Goal: Task Accomplishment & Management: Manage account settings

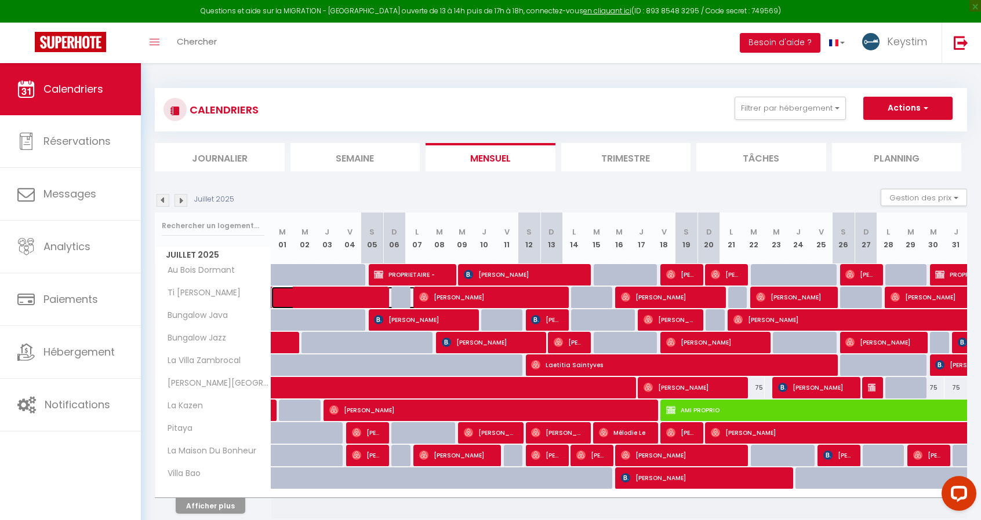
click at [352, 302] on span at bounding box center [351, 298] width 133 height 22
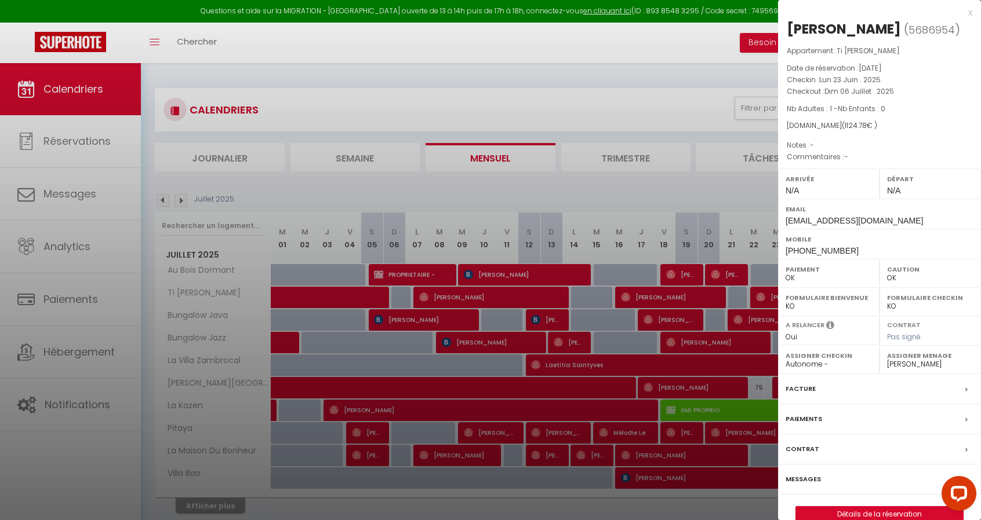
click at [352, 302] on div at bounding box center [490, 260] width 981 height 520
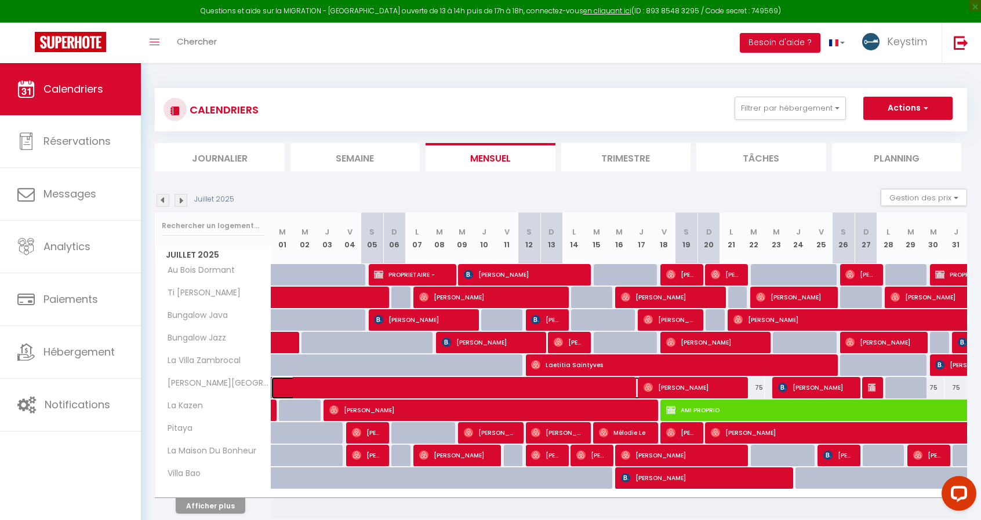
click at [557, 387] on span at bounding box center [498, 388] width 427 height 22
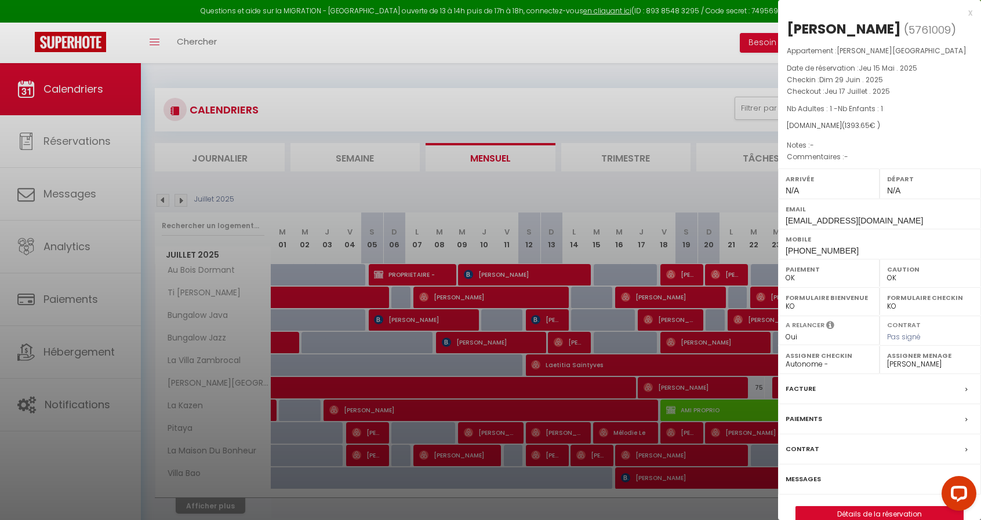
click at [292, 156] on div at bounding box center [490, 260] width 981 height 520
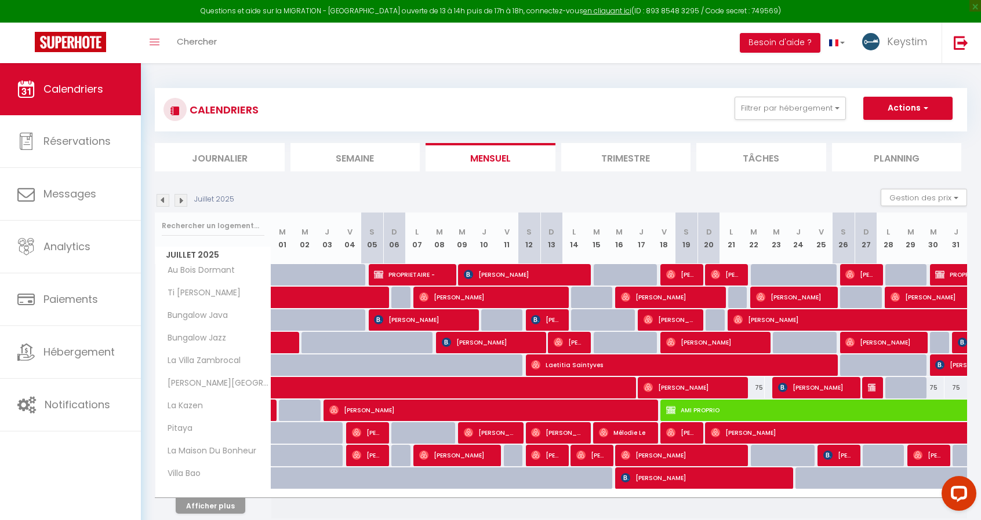
click at [866, 385] on div at bounding box center [873, 388] width 23 height 22
click at [874, 388] on img at bounding box center [872, 387] width 9 height 9
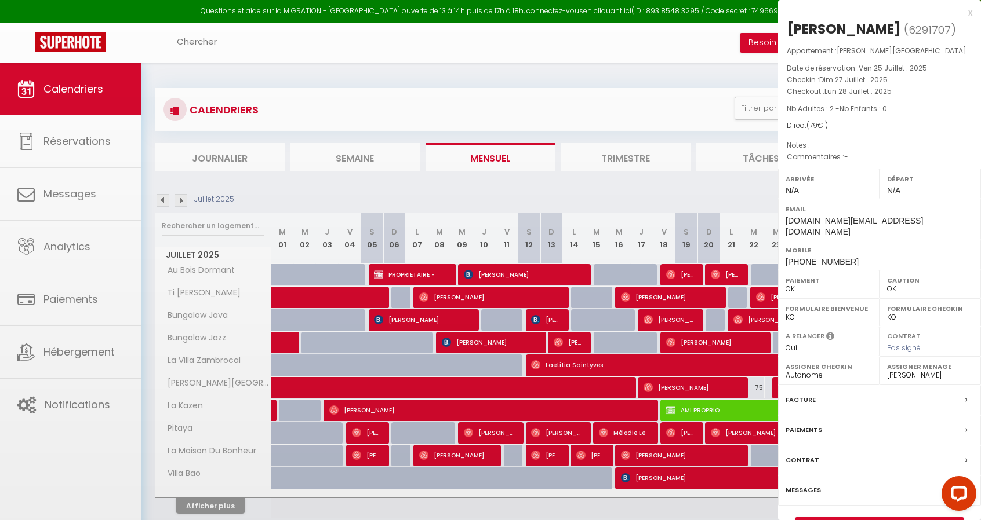
select select "KO"
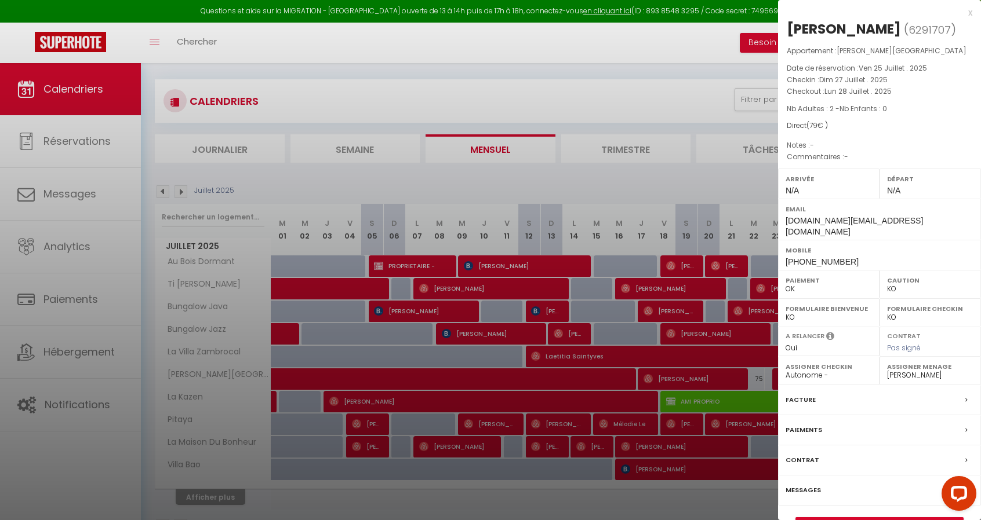
scroll to position [8, 0]
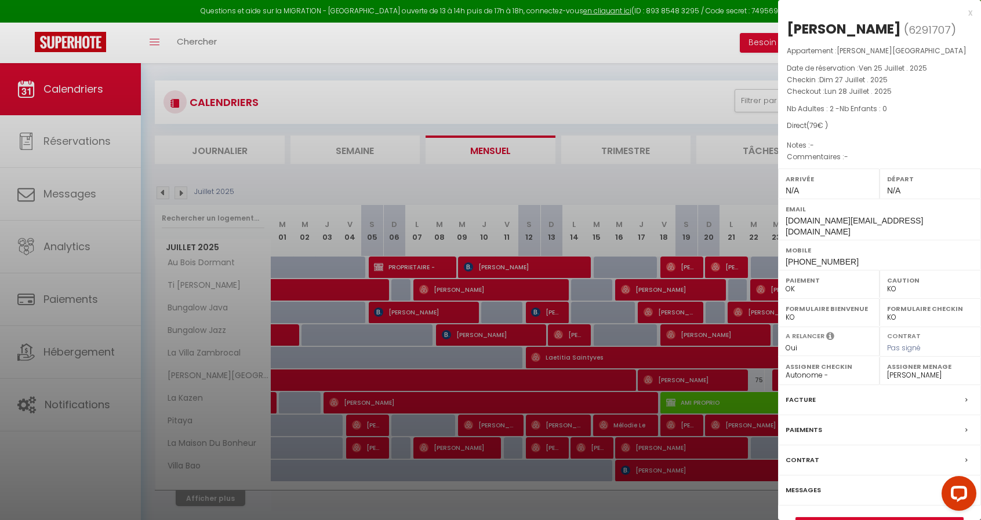
click at [800, 424] on label "Paiements" at bounding box center [803, 430] width 37 height 12
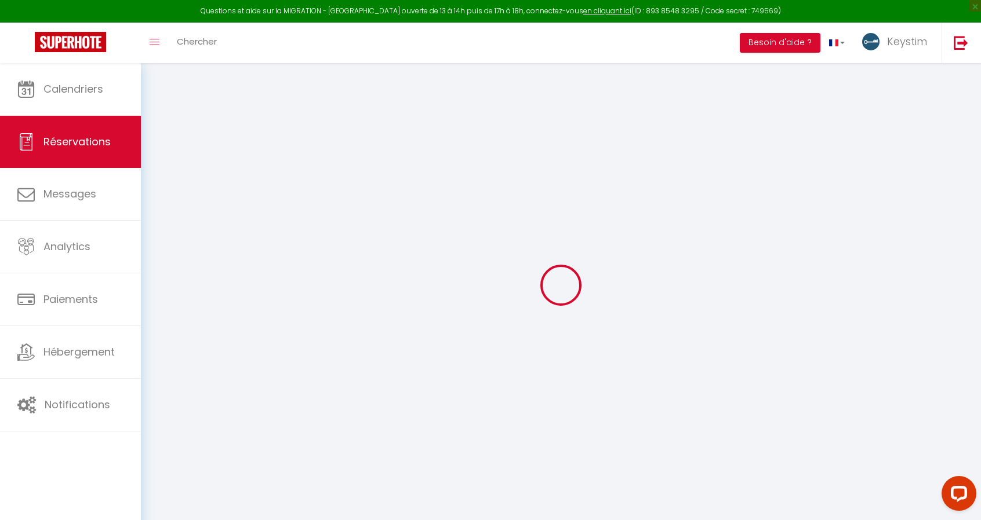
select select
checkbox input "false"
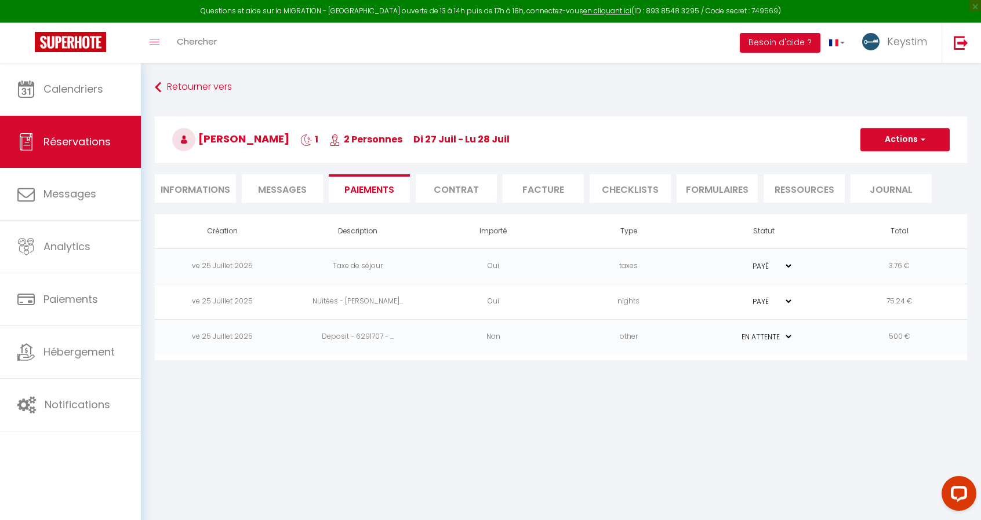
scroll to position [63, 0]
